Goal: Transaction & Acquisition: Purchase product/service

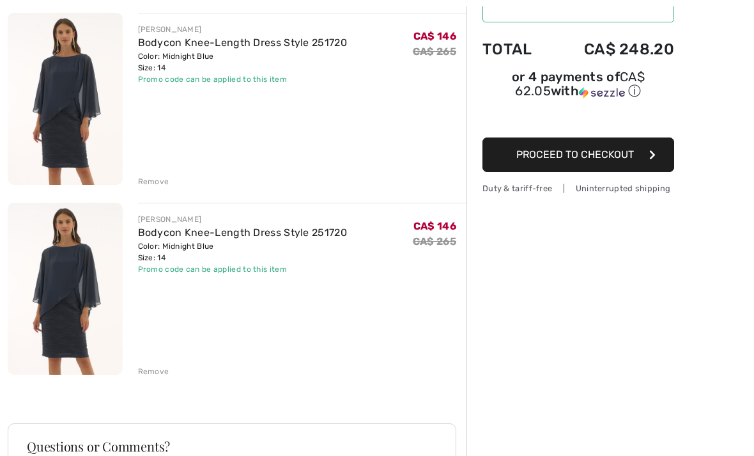
scroll to position [157, 0]
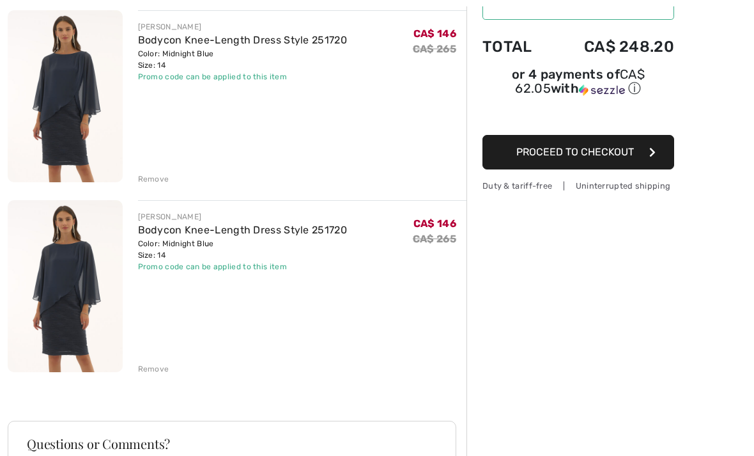
click at [158, 369] on div "Remove" at bounding box center [153, 370] width 31 height 12
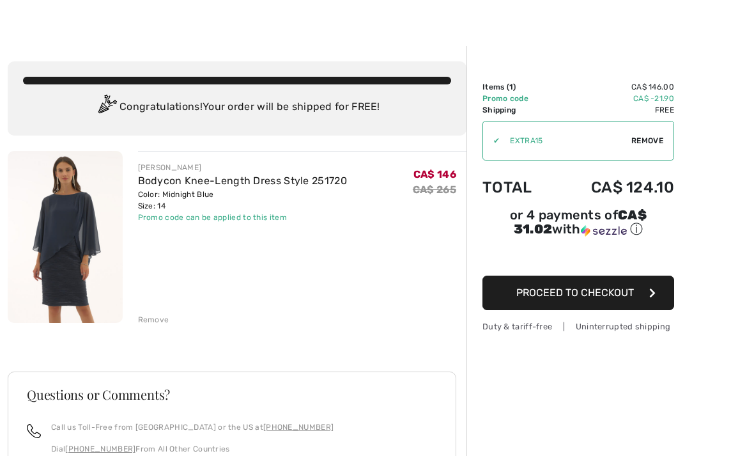
scroll to position [37, 0]
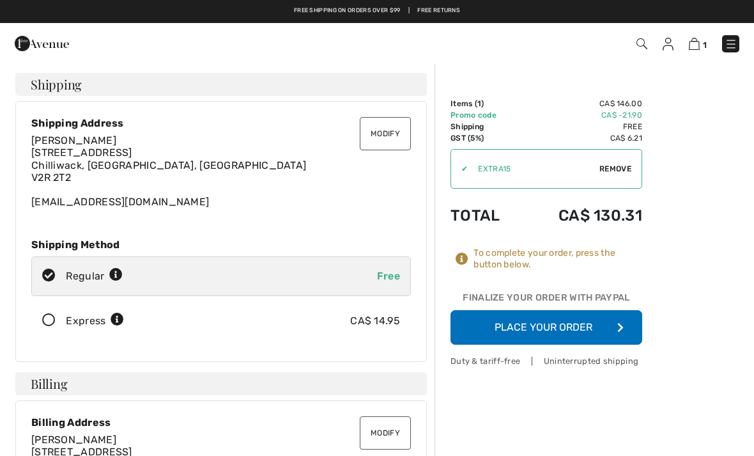
click at [586, 334] on button "Place Your Order" at bounding box center [547, 327] width 192 height 35
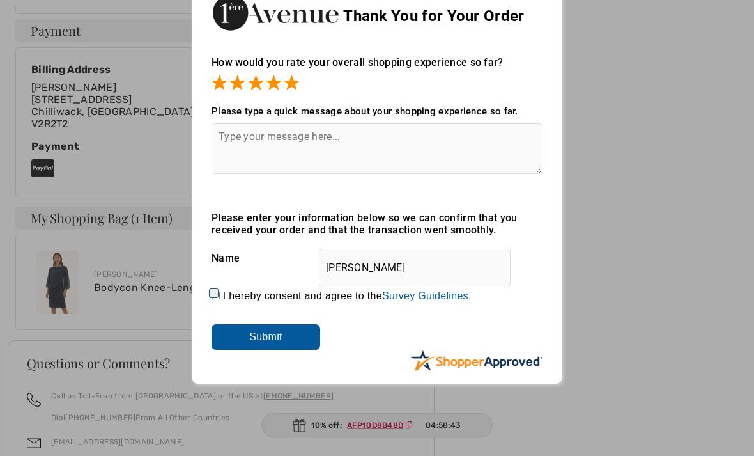
scroll to position [493, 0]
click at [293, 340] on input "Submit" at bounding box center [266, 336] width 109 height 26
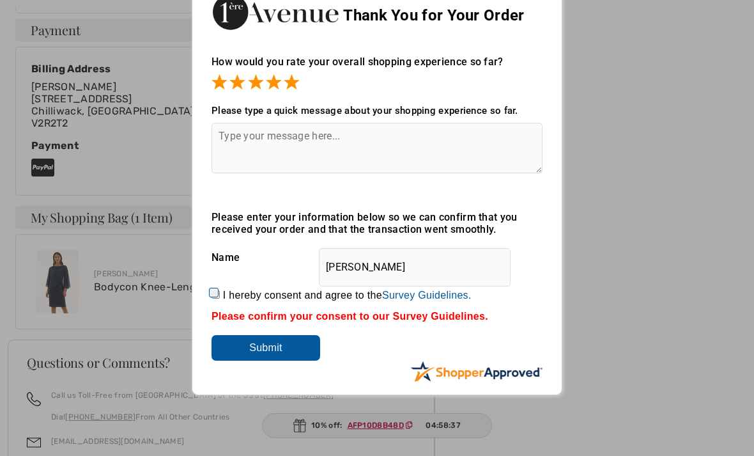
click at [436, 267] on input "Linda Andreews" at bounding box center [415, 267] width 192 height 38
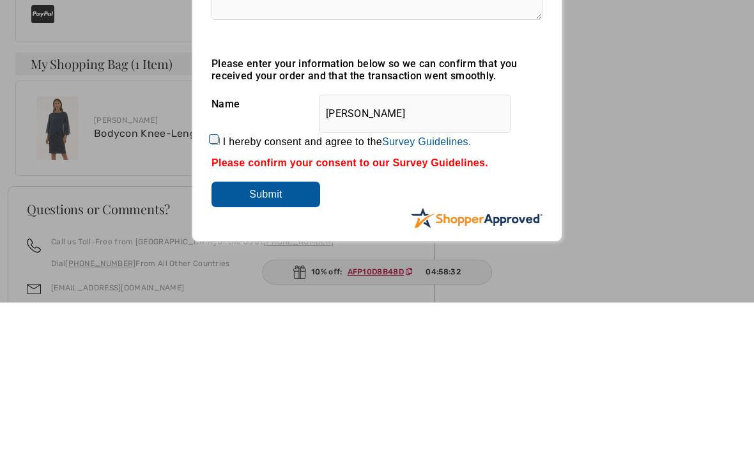
type input "Linda Andrews"
click at [279, 335] on input "Submit" at bounding box center [266, 348] width 109 height 26
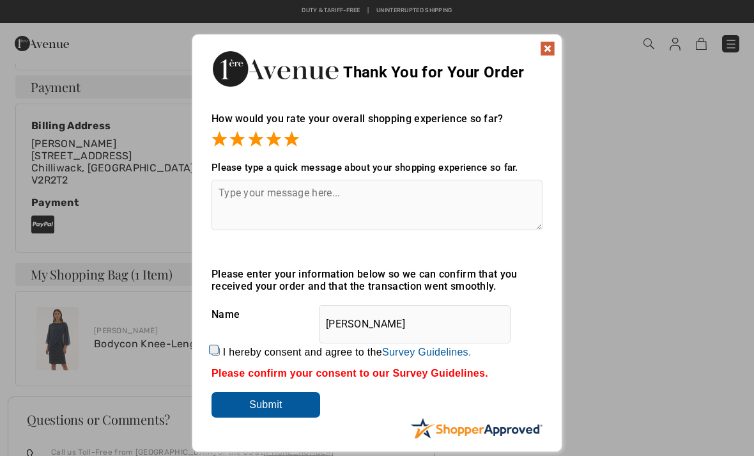
scroll to position [435, 0]
click at [226, 358] on label "I hereby consent and agree to the By submitting a review, you grant permission …" at bounding box center [347, 353] width 249 height 12
click at [220, 356] on input "I hereby consent and agree to the By submitting a review, you grant permission …" at bounding box center [216, 352] width 8 height 8
checkbox input "true"
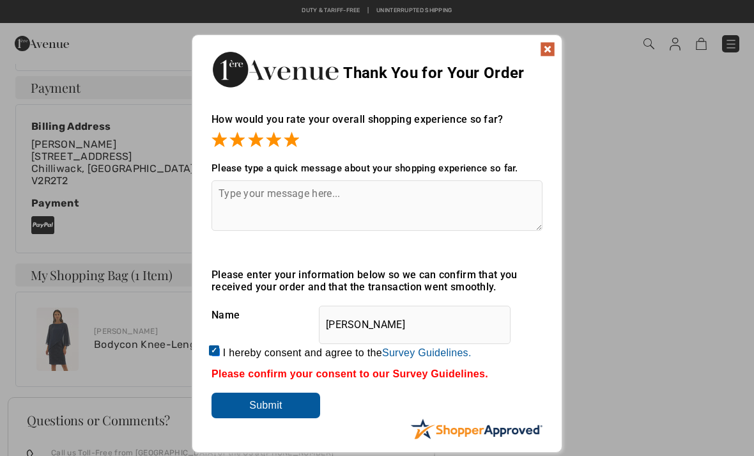
click at [263, 402] on input "Submit" at bounding box center [266, 405] width 109 height 26
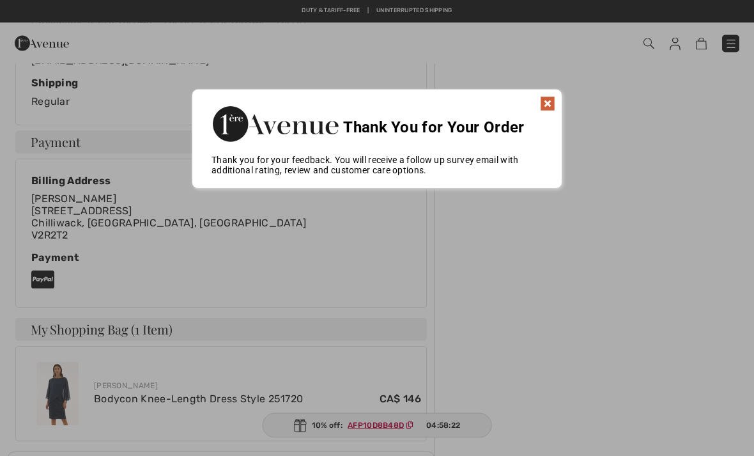
scroll to position [372, 0]
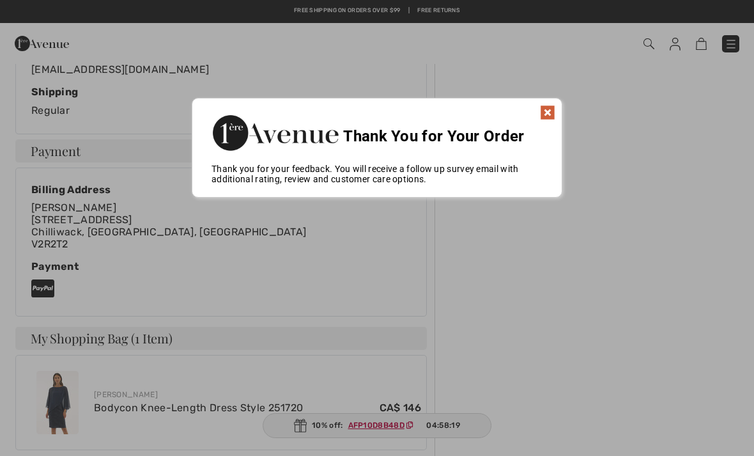
click at [552, 112] on img at bounding box center [547, 112] width 15 height 15
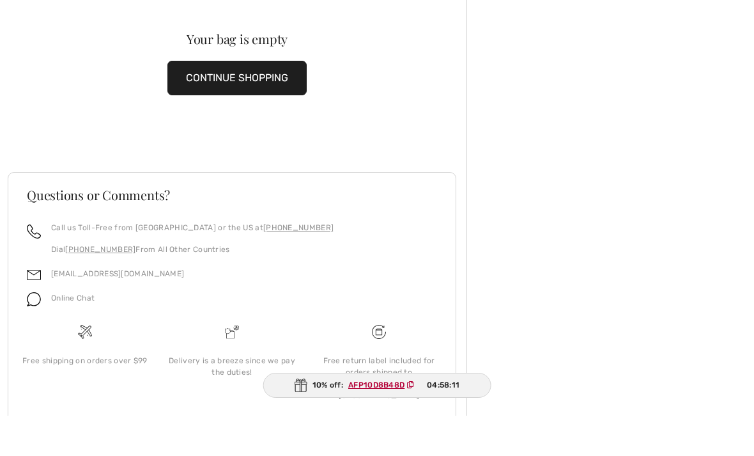
scroll to position [33, 0]
